Goal: Navigation & Orientation: Understand site structure

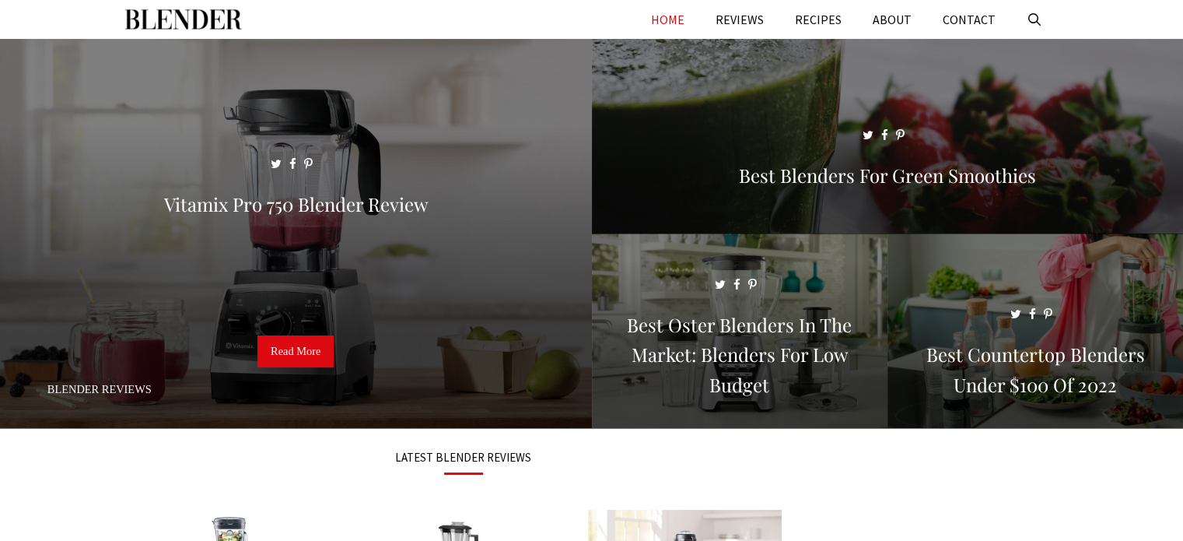
click at [190, 19] on img "Primary" at bounding box center [183, 19] width 117 height 39
click at [755, 16] on link "REVIEWS" at bounding box center [739, 19] width 79 height 39
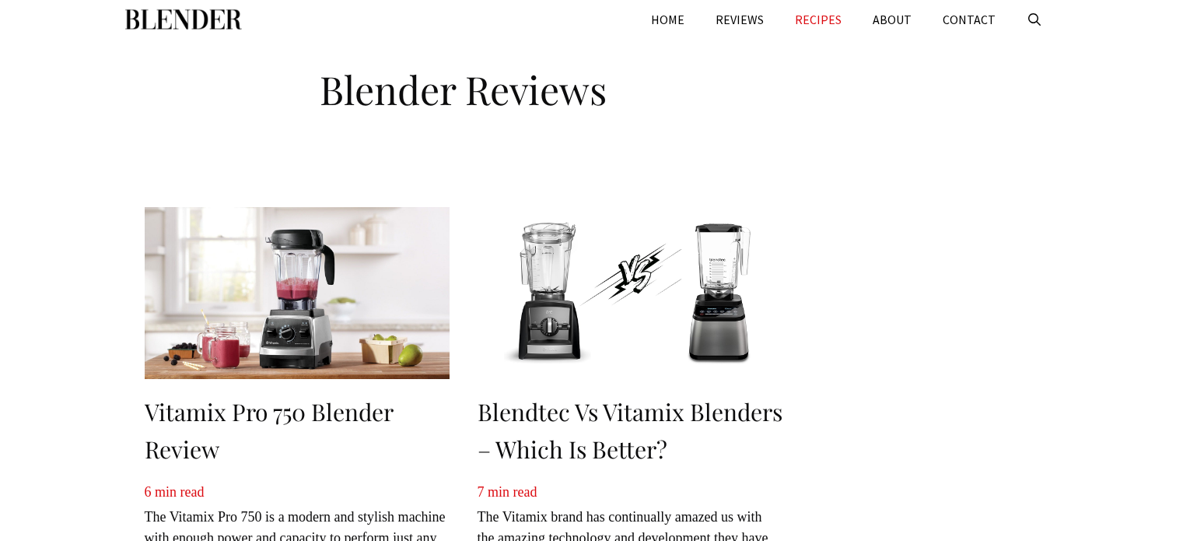
click at [825, 20] on link "RECIPES" at bounding box center [819, 19] width 78 height 39
